Goal: Task Accomplishment & Management: Manage account settings

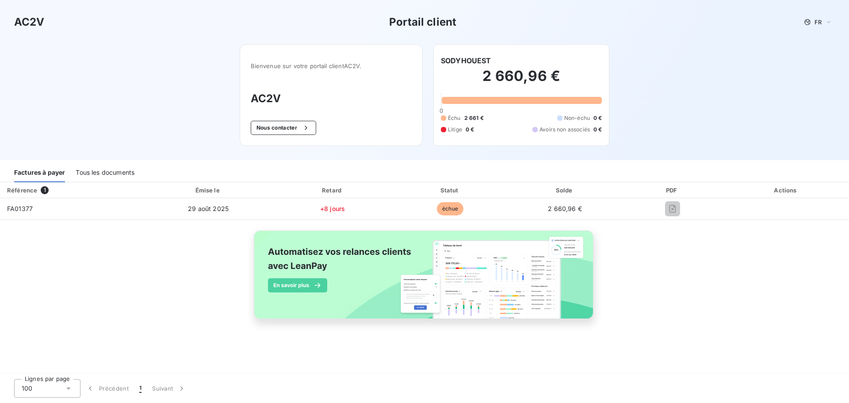
click at [91, 175] on div "Tous les documents" at bounding box center [105, 173] width 59 height 19
